Goal: Transaction & Acquisition: Purchase product/service

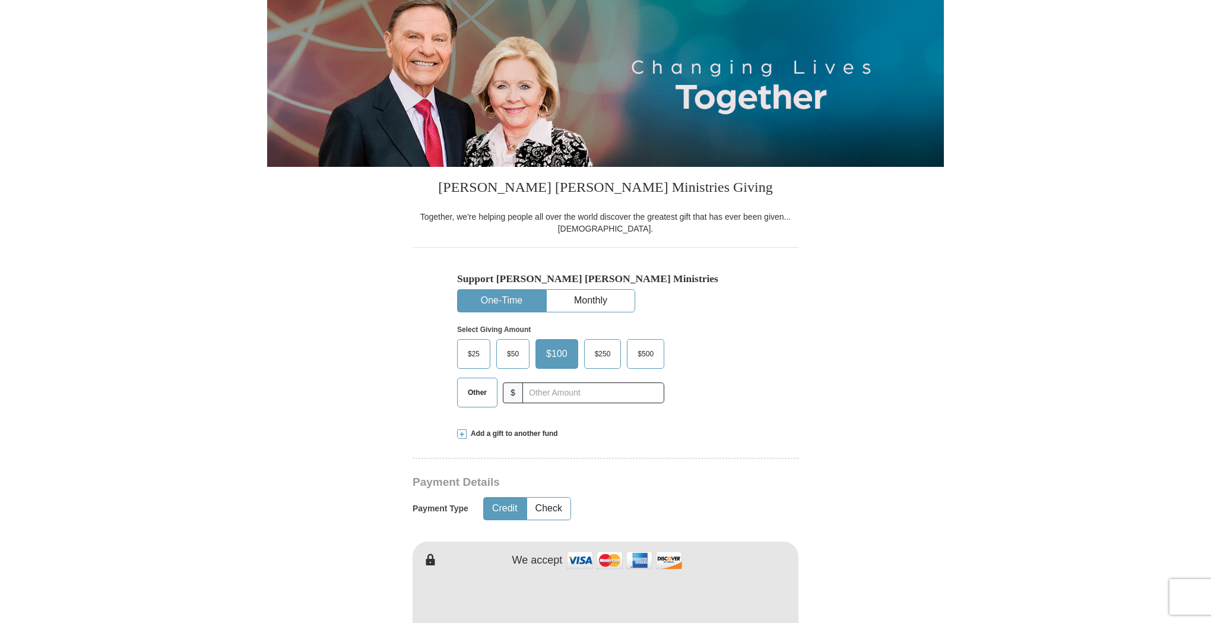
scroll to position [143, 0]
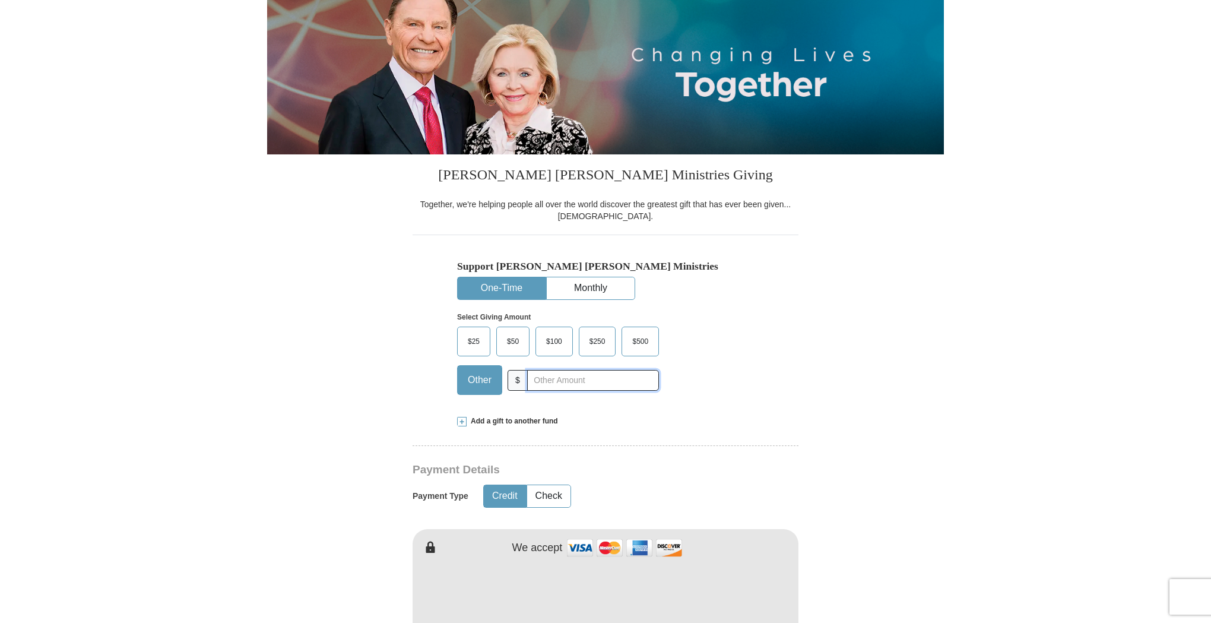
click at [527, 379] on input "text" at bounding box center [593, 380] width 132 height 21
click at [462, 418] on span at bounding box center [461, 421] width 9 height 9
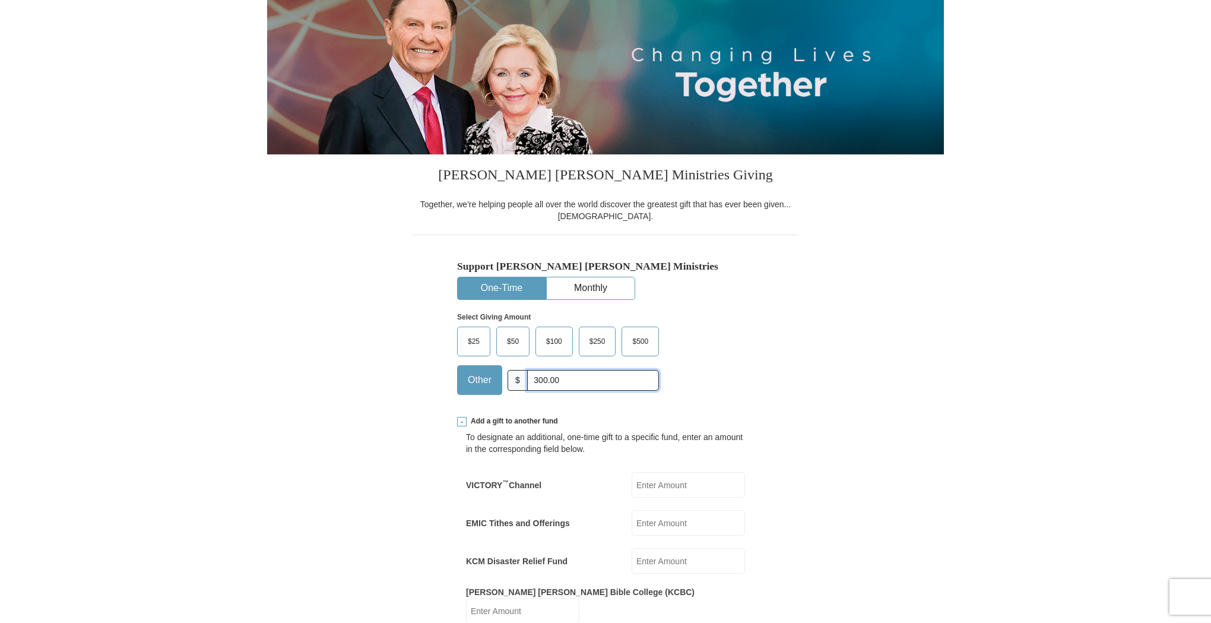
click at [561, 379] on input "300.00" at bounding box center [593, 380] width 132 height 21
type input "3"
click at [516, 479] on label "VICTORY ™ Channel" at bounding box center [503, 485] width 75 height 12
click at [632, 477] on input "VICTORY ™ Channel" at bounding box center [688, 485] width 113 height 26
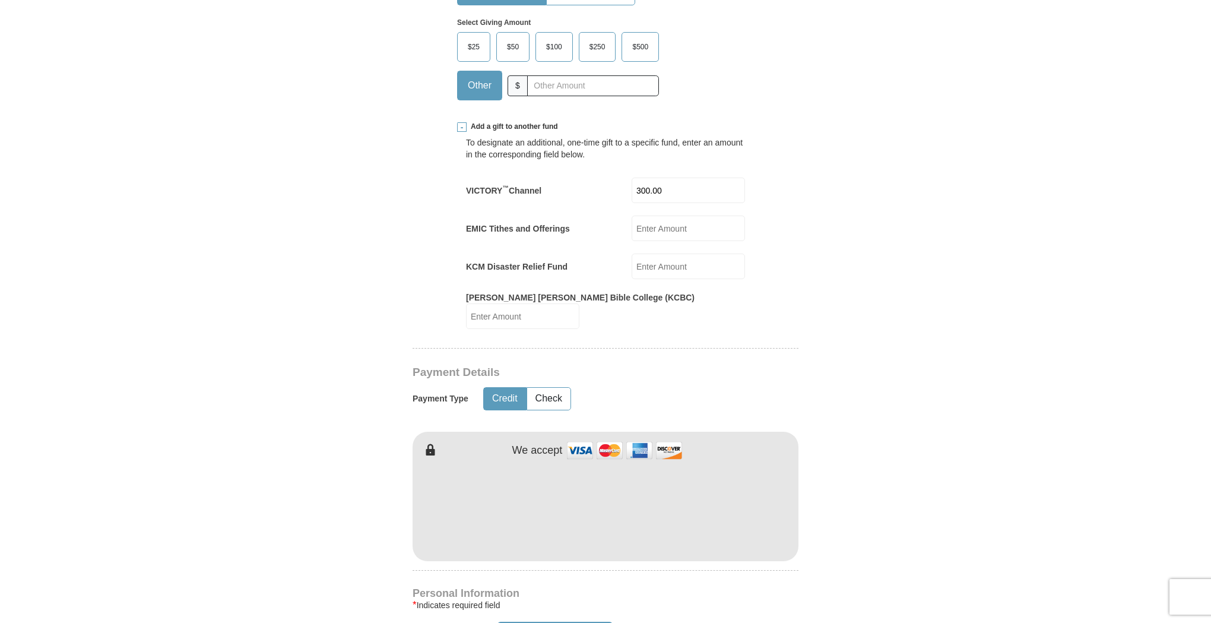
scroll to position [441, 0]
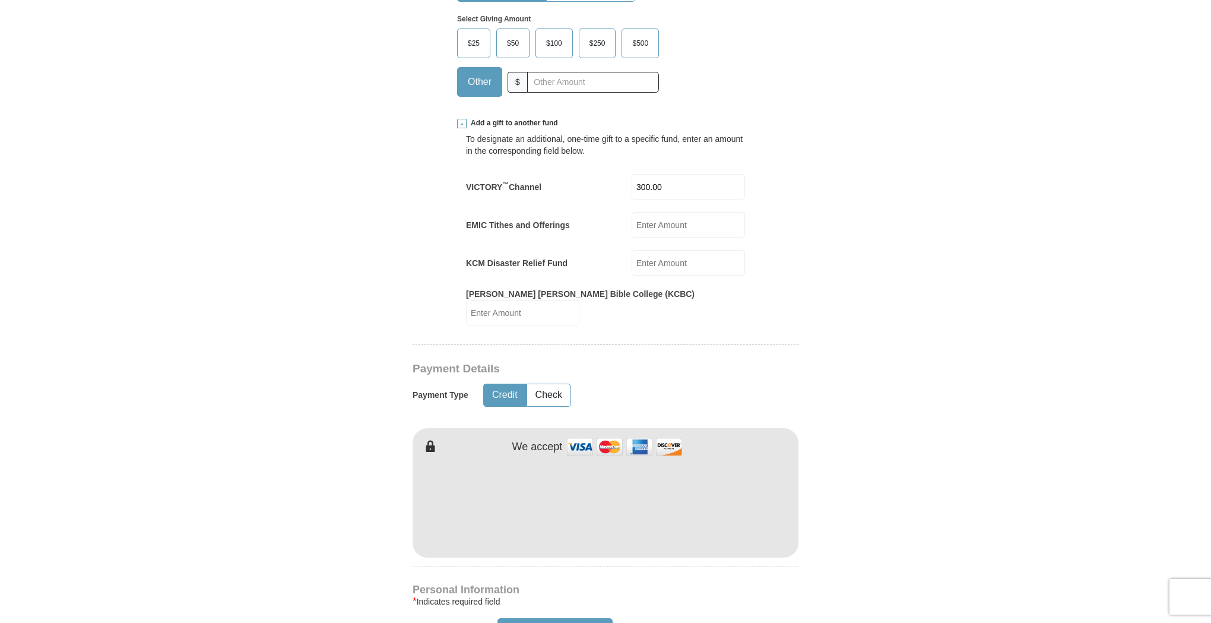
type input "300.00"
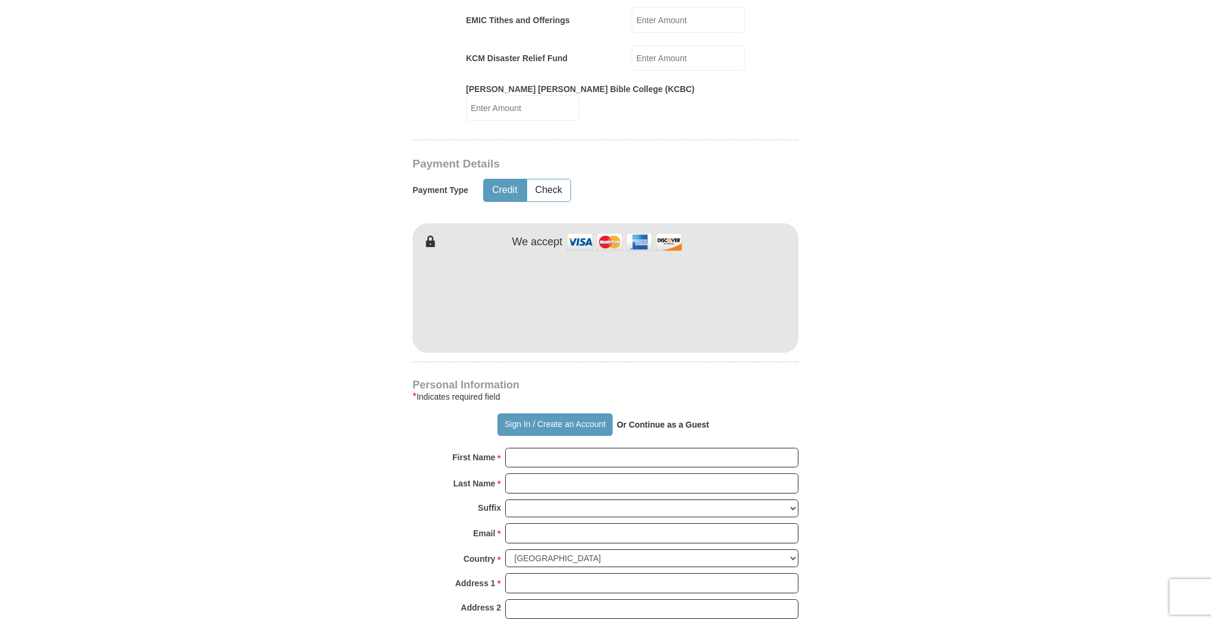
scroll to position [647, 0]
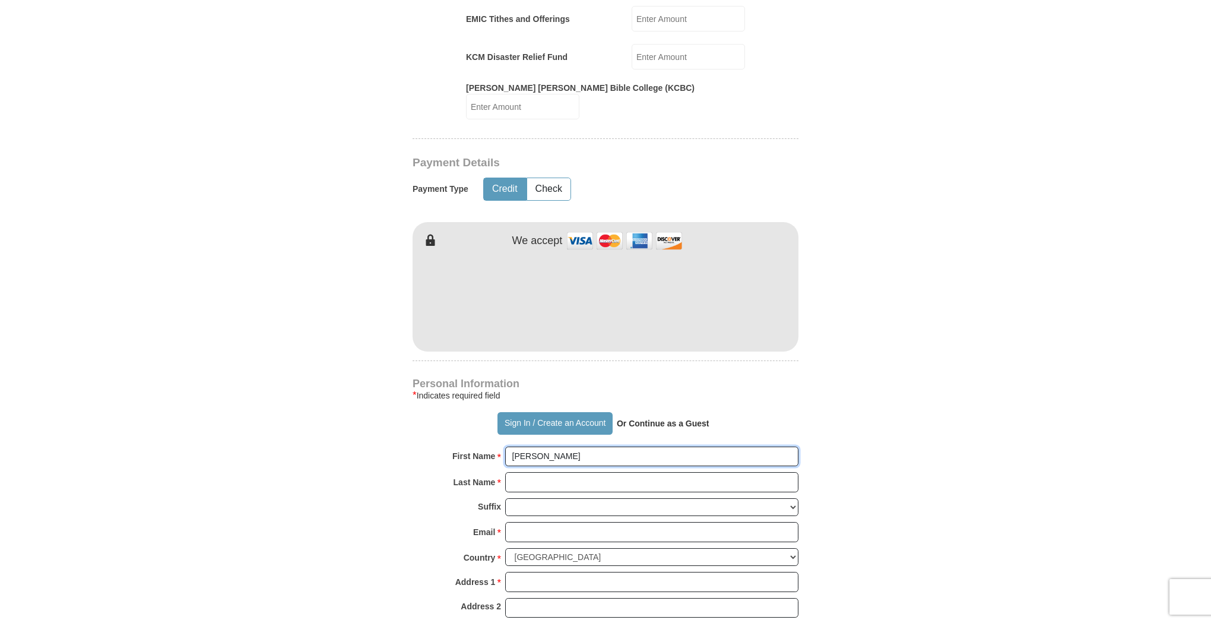
type input "[PERSON_NAME]"
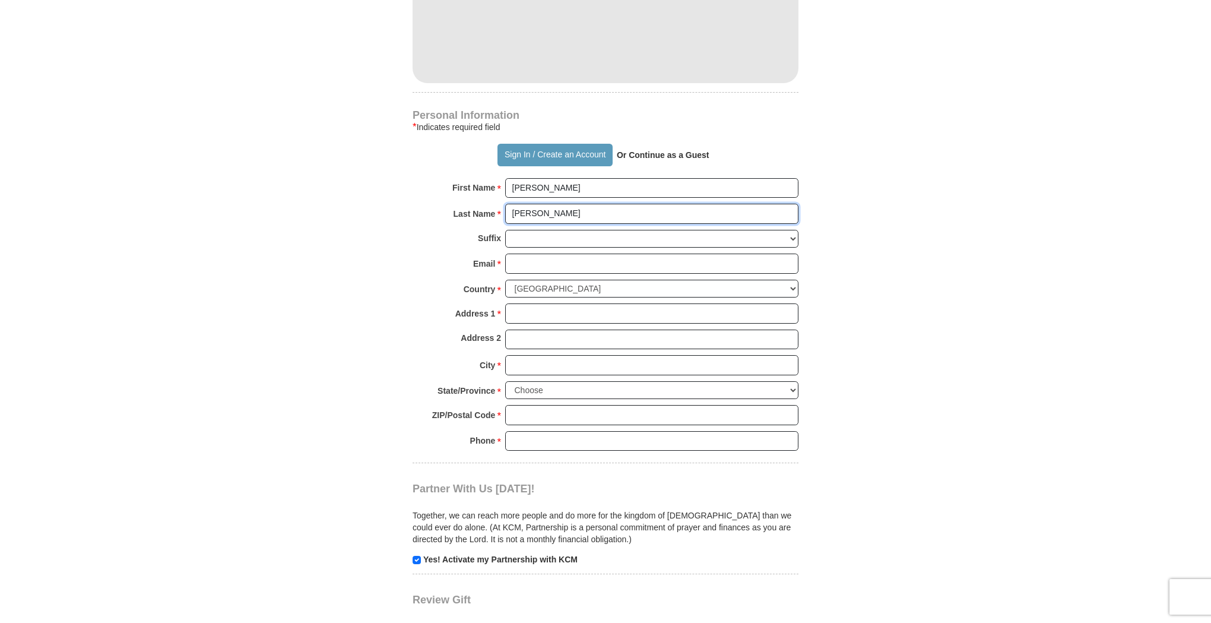
scroll to position [916, 0]
type input "[PERSON_NAME]"
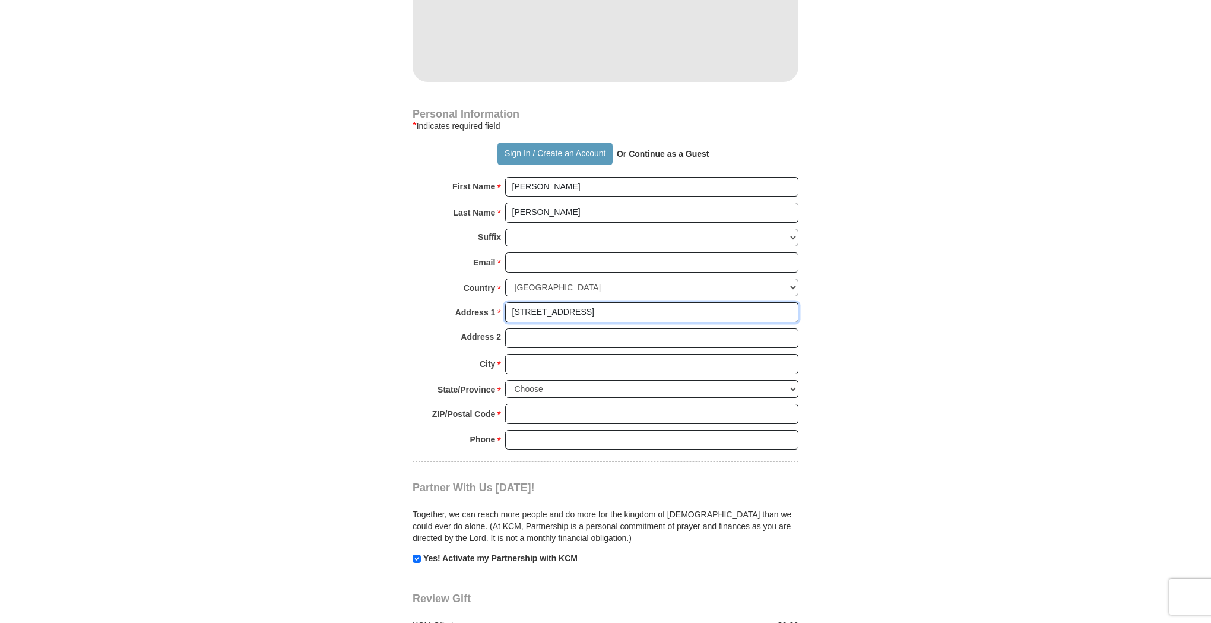
type input "[STREET_ADDRESS]"
type input "[GEOGRAPHIC_DATA]"
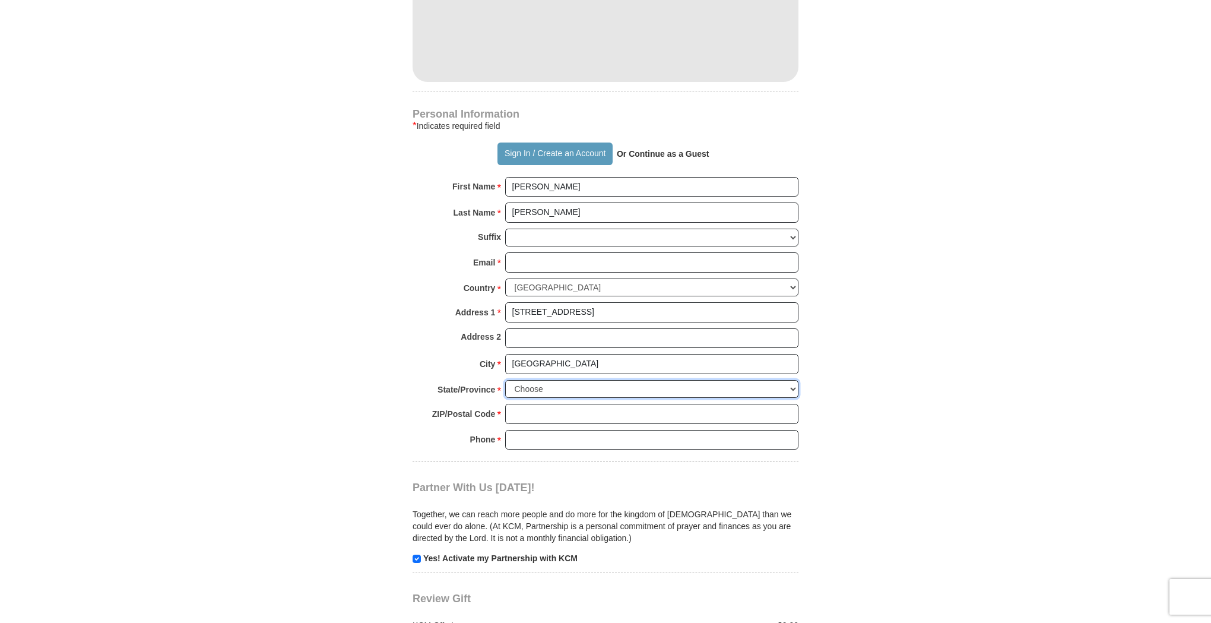
select select "CA"
type input "94025"
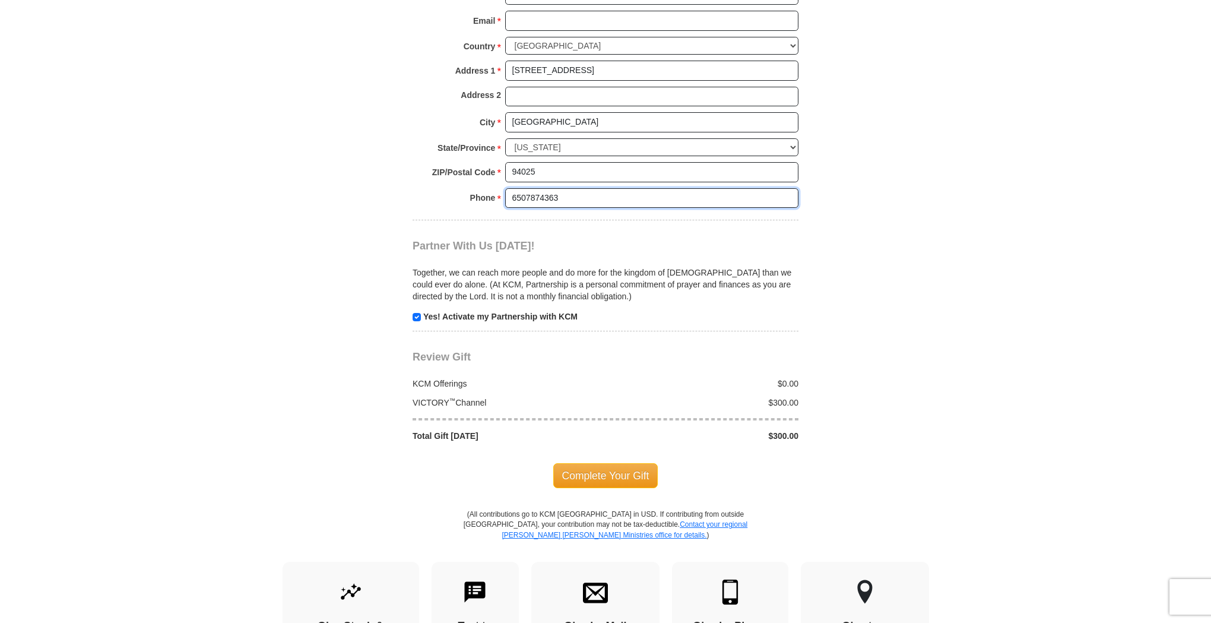
scroll to position [1159, 0]
type input "6507874363"
click at [584, 462] on span "Complete Your Gift" at bounding box center [605, 474] width 105 height 25
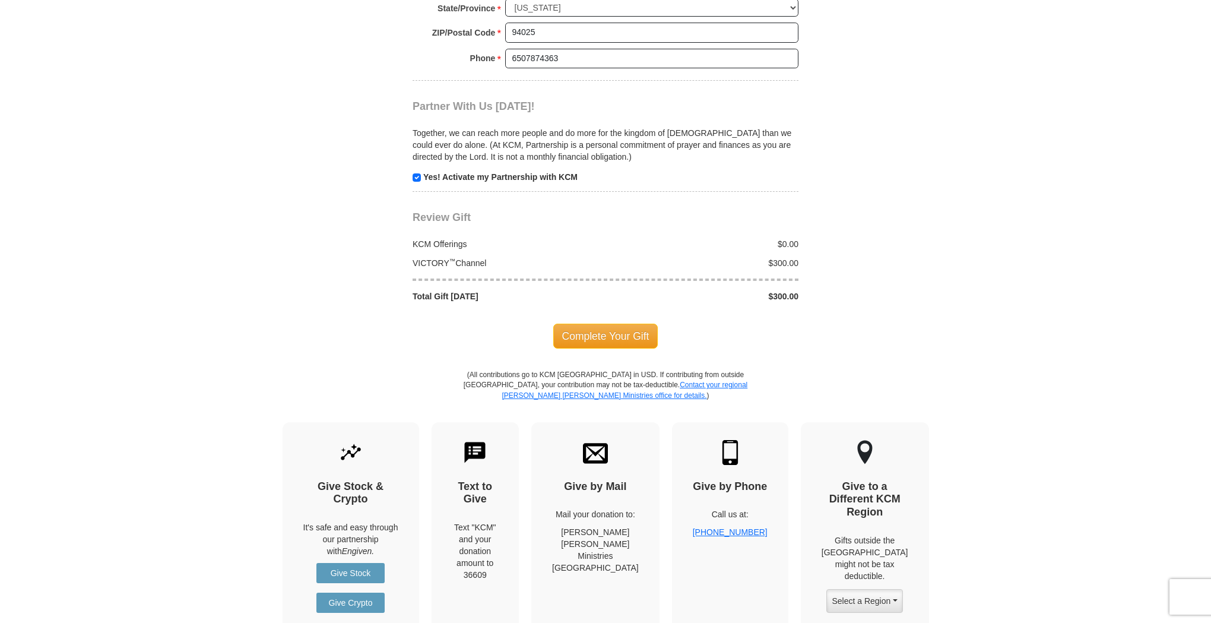
scroll to position [1321, 0]
click at [619, 323] on span "Complete Your Gift" at bounding box center [605, 335] width 105 height 25
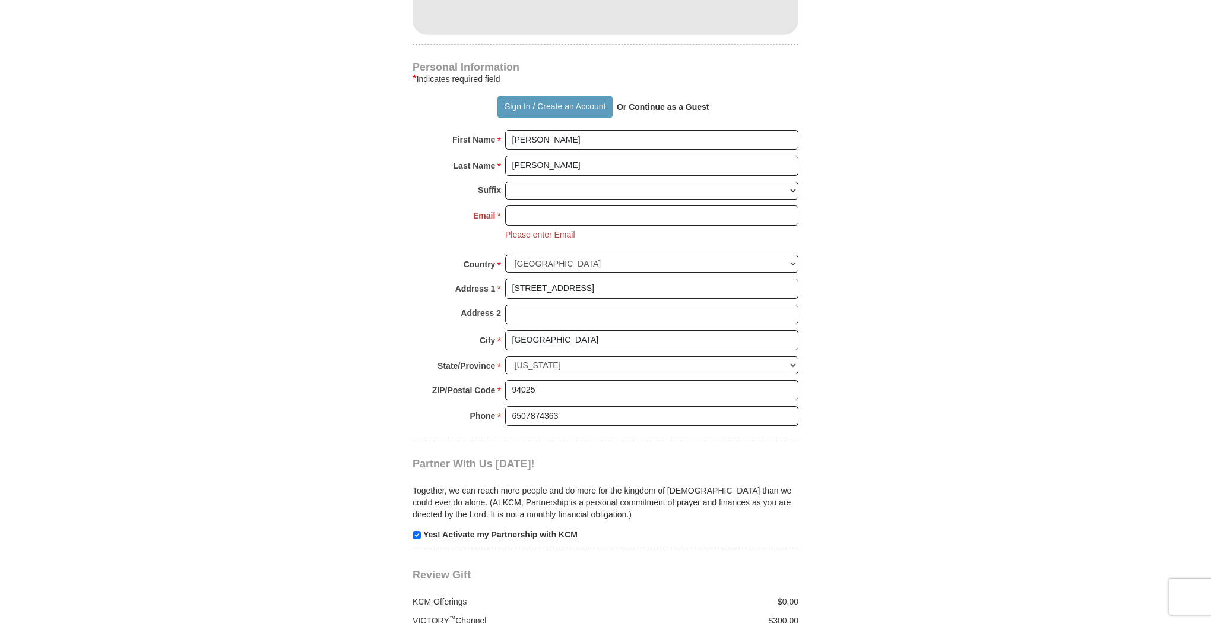
scroll to position [963, 0]
click at [610, 206] on input "[EMAIL_ADDRESS][DOMAIN_NAME]" at bounding box center [651, 216] width 293 height 20
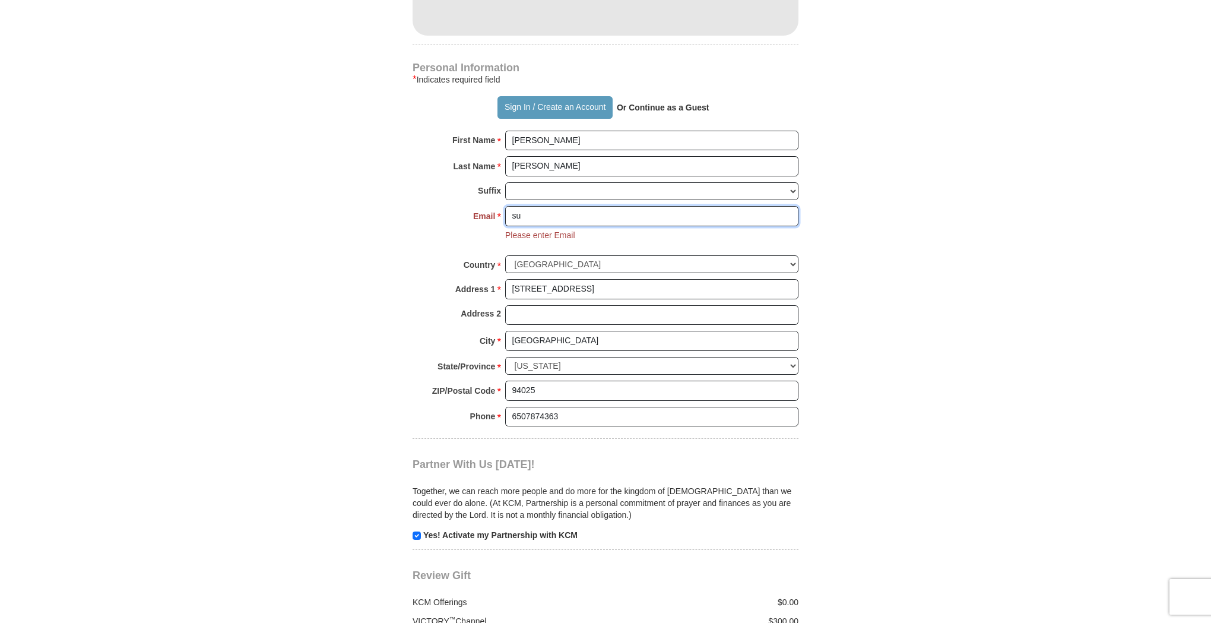
type input "s"
type input "S"
type input "[EMAIL_ADDRESS][DOMAIN_NAME]"
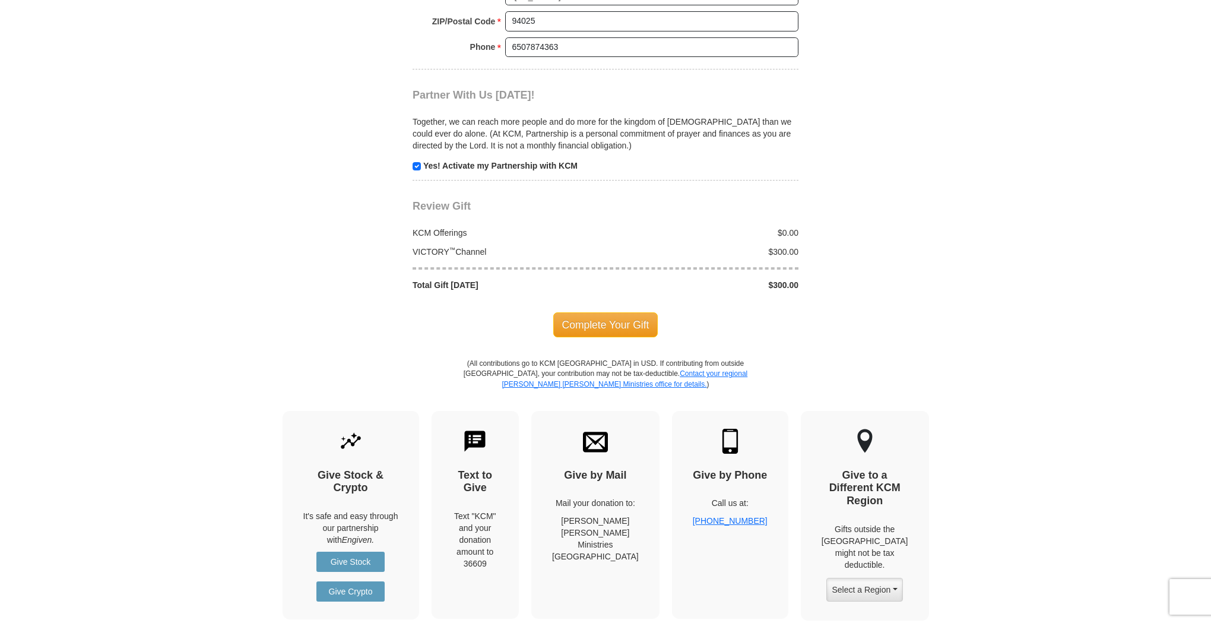
scroll to position [1332, 0]
click at [592, 312] on span "Complete Your Gift" at bounding box center [605, 324] width 105 height 25
